Goal: Information Seeking & Learning: Learn about a topic

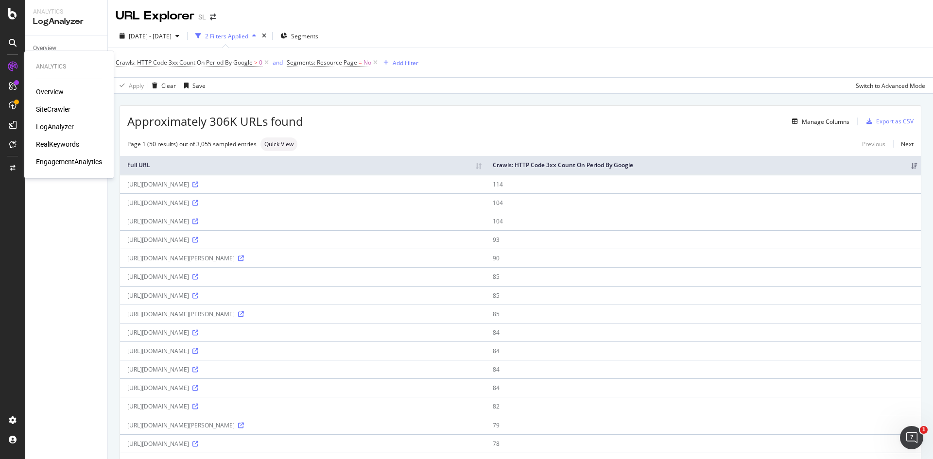
click at [52, 110] on div "SiteCrawler" at bounding box center [53, 109] width 34 height 10
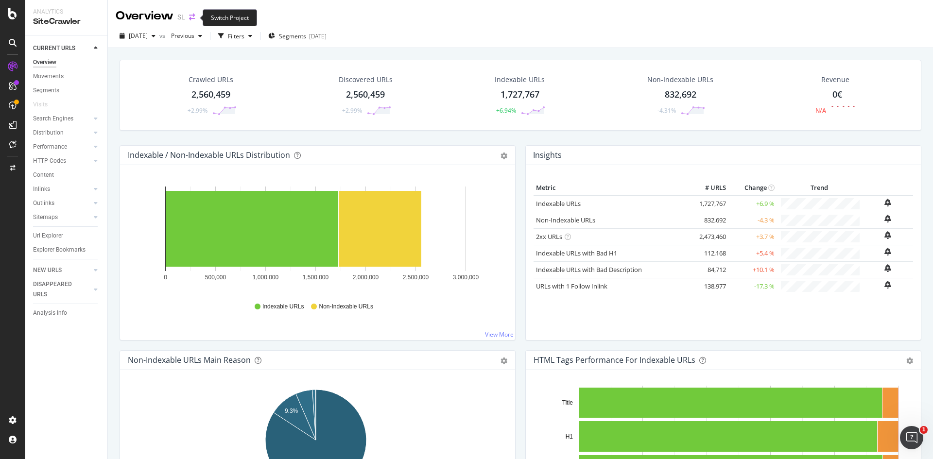
click at [189, 19] on icon "arrow-right-arrow-left" at bounding box center [192, 17] width 6 height 7
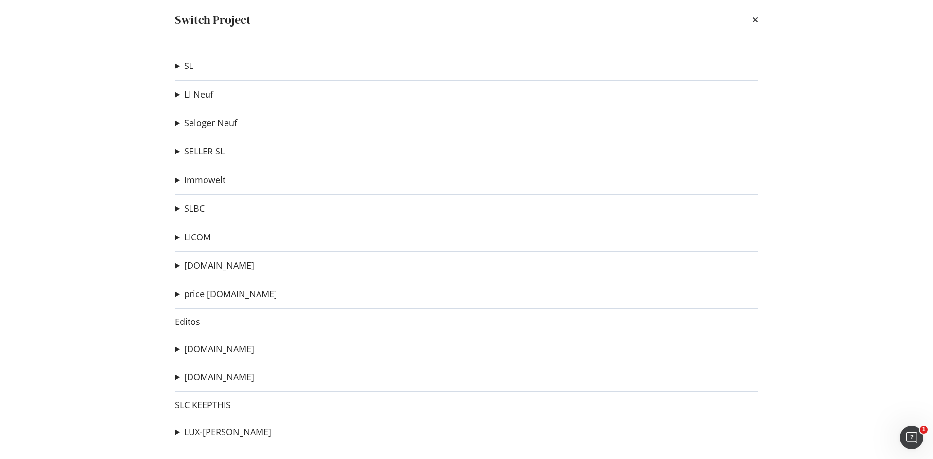
click at [197, 237] on link "LICOM" at bounding box center [197, 237] width 27 height 10
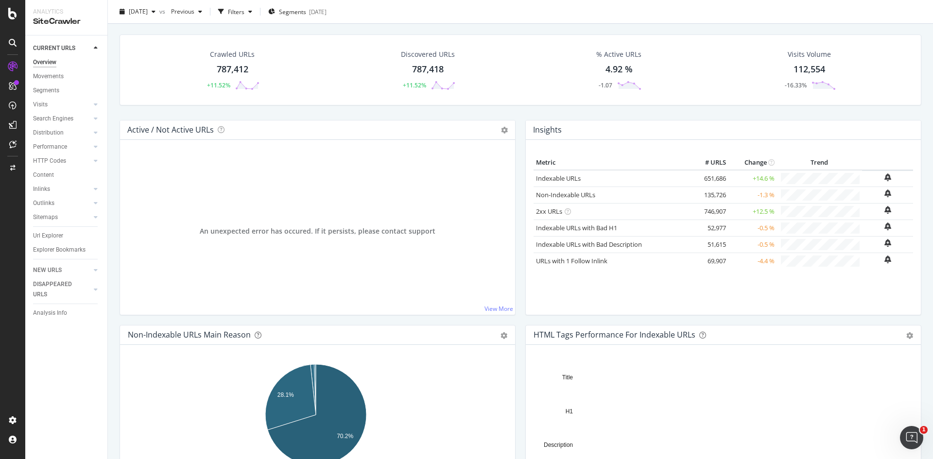
scroll to position [26, 0]
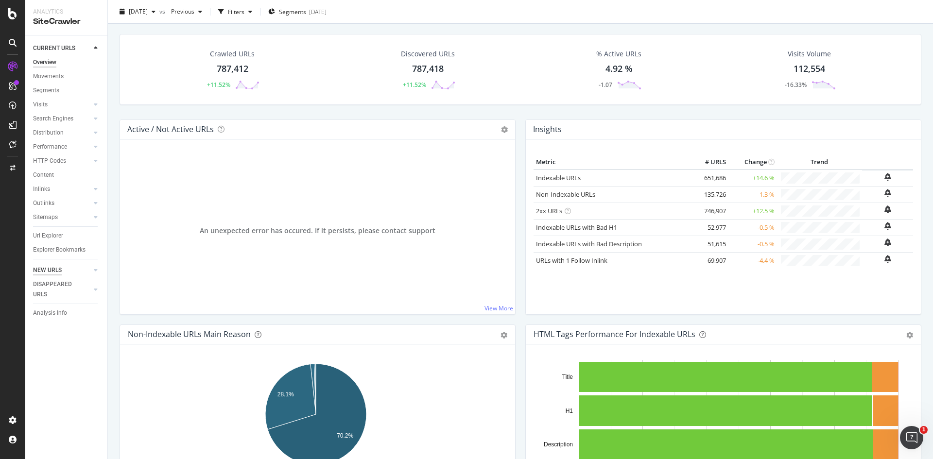
click at [51, 269] on div "NEW URLS" at bounding box center [47, 270] width 29 height 10
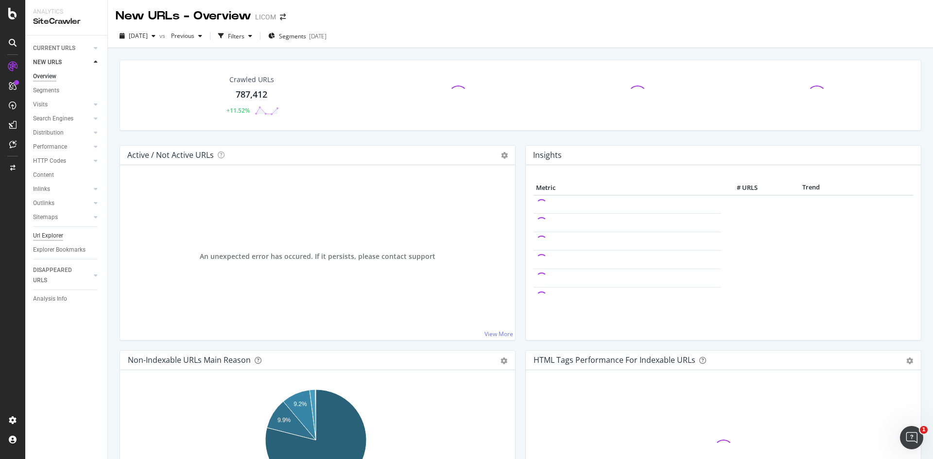
click at [38, 235] on div "Url Explorer" at bounding box center [48, 236] width 30 height 10
